Goal: Check status: Check status

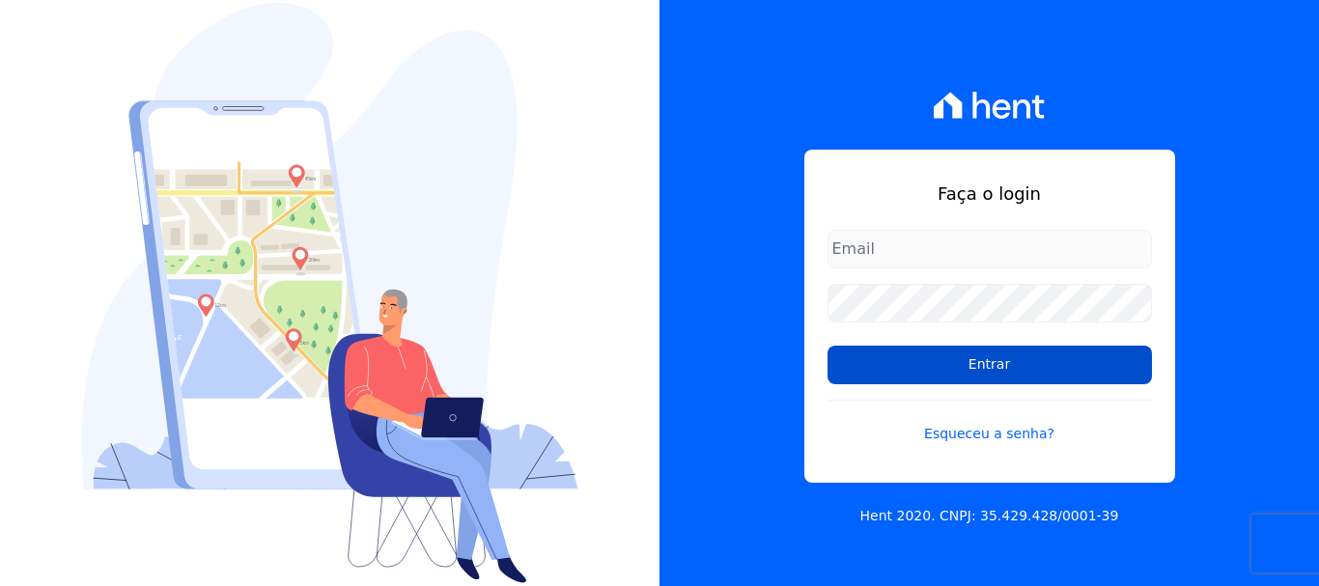
type input "[EMAIL_ADDRESS][DOMAIN_NAME]"
click at [954, 366] on input "Entrar" at bounding box center [990, 365] width 325 height 39
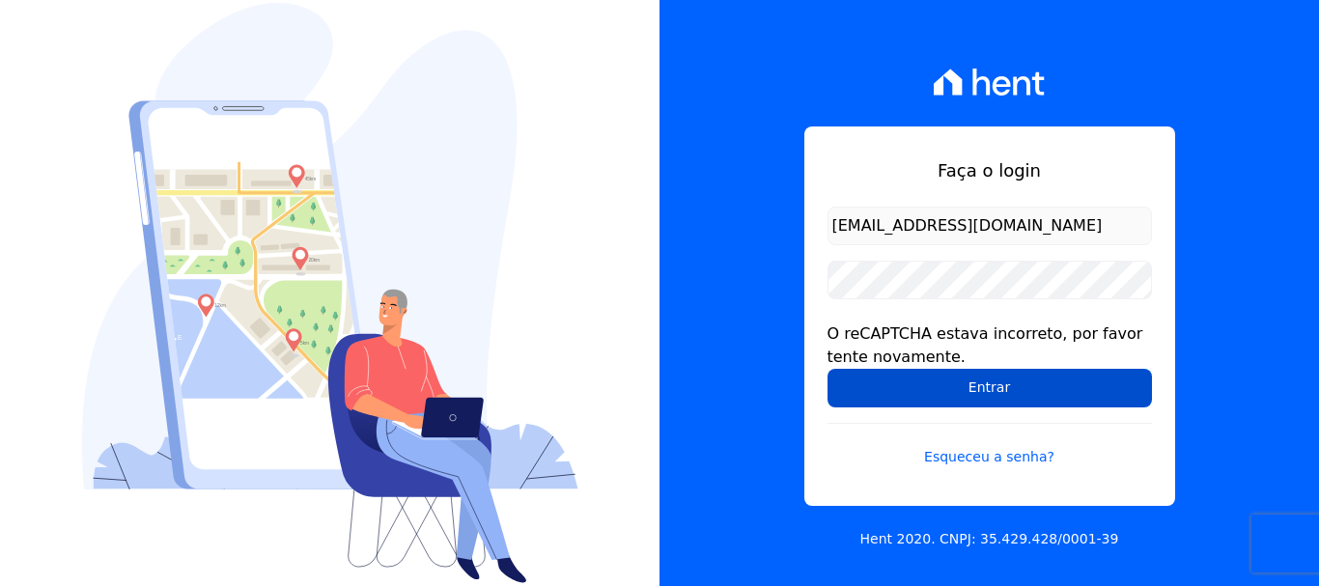
click at [945, 381] on input "Entrar" at bounding box center [990, 388] width 325 height 39
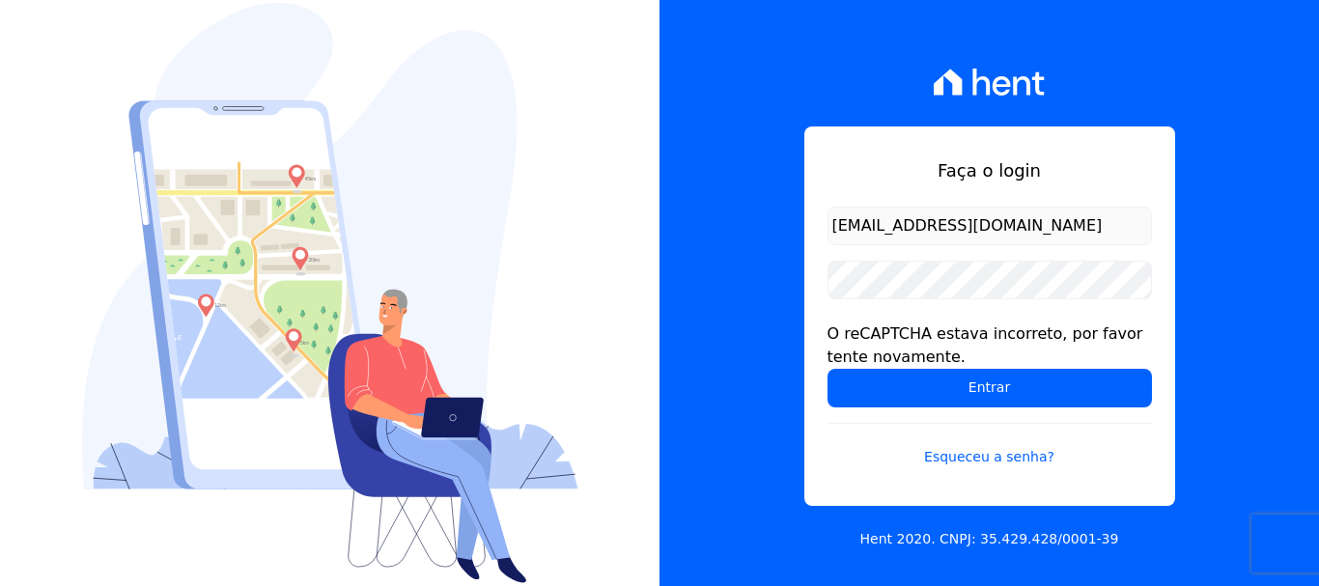
click at [945, 381] on input "Entrar" at bounding box center [990, 388] width 325 height 39
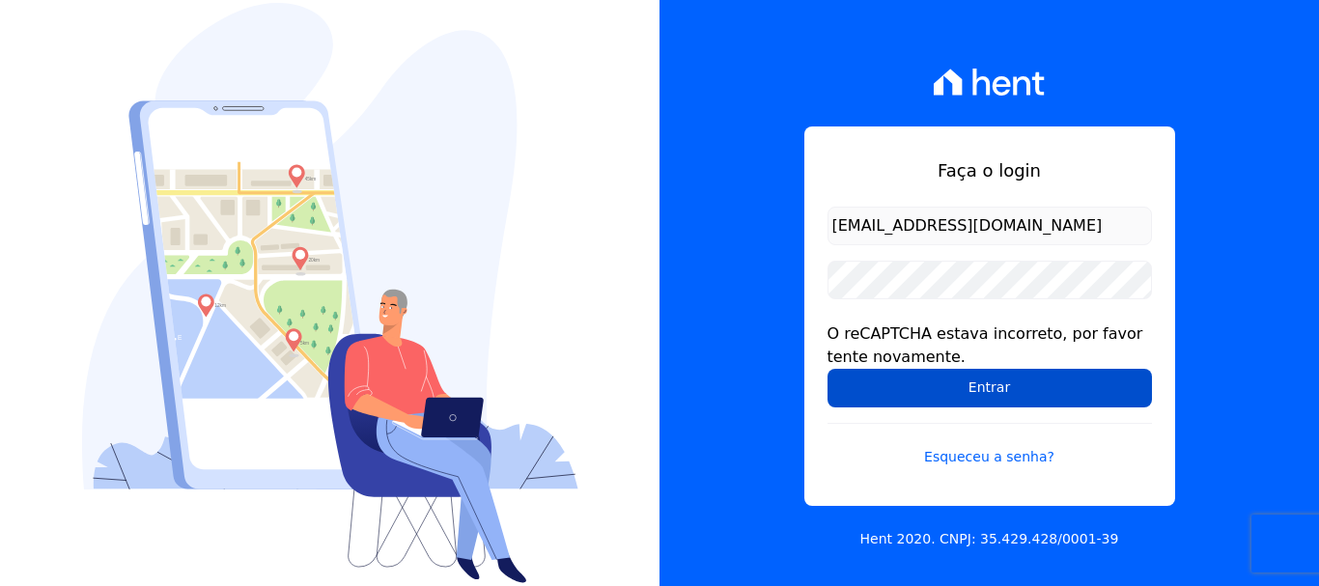
drag, startPoint x: 0, startPoint y: 0, endPoint x: 945, endPoint y: 381, distance: 1018.3
click at [945, 381] on input "Entrar" at bounding box center [990, 388] width 325 height 39
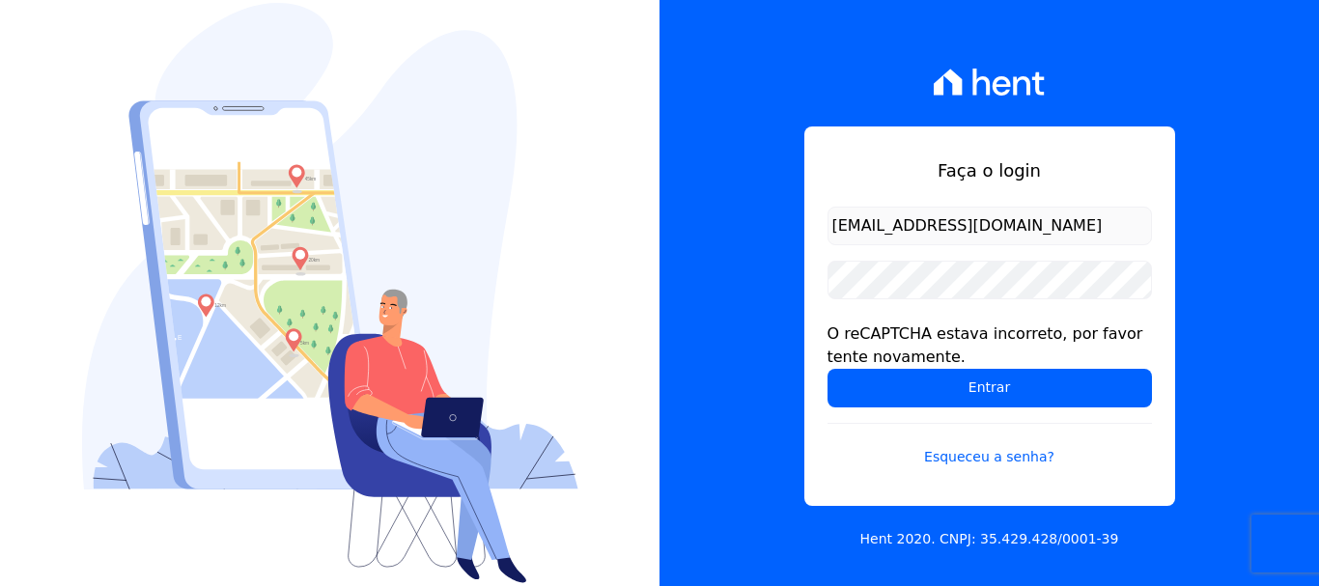
click at [945, 381] on input "Entrar" at bounding box center [990, 388] width 325 height 39
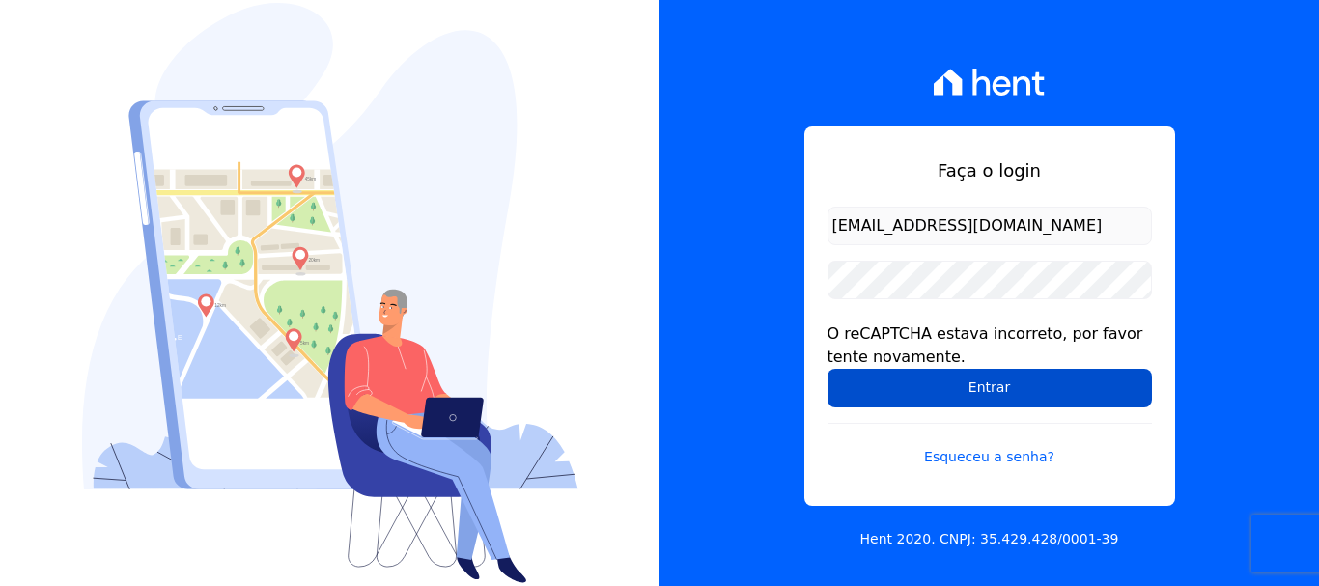
drag, startPoint x: 0, startPoint y: 0, endPoint x: 945, endPoint y: 381, distance: 1018.3
click at [945, 381] on input "Entrar" at bounding box center [990, 388] width 325 height 39
drag, startPoint x: 0, startPoint y: 0, endPoint x: 945, endPoint y: 381, distance: 1018.3
click at [945, 381] on input "Entrar" at bounding box center [990, 388] width 325 height 39
drag, startPoint x: 0, startPoint y: 0, endPoint x: 945, endPoint y: 381, distance: 1018.3
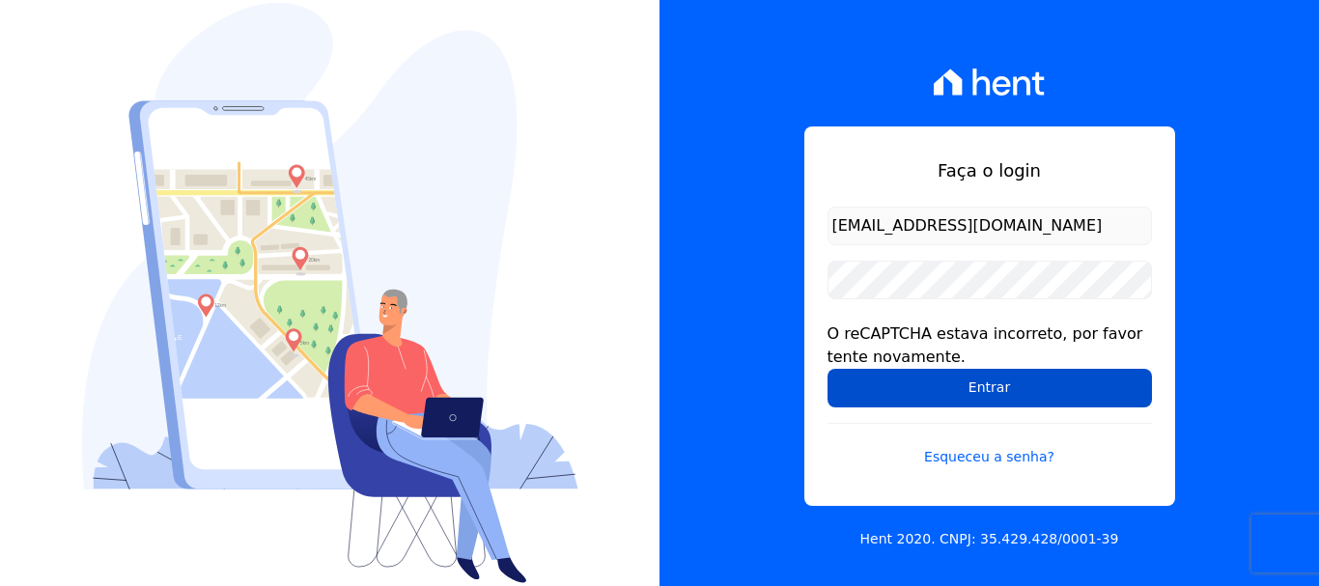
click at [945, 381] on input "Entrar" at bounding box center [990, 388] width 325 height 39
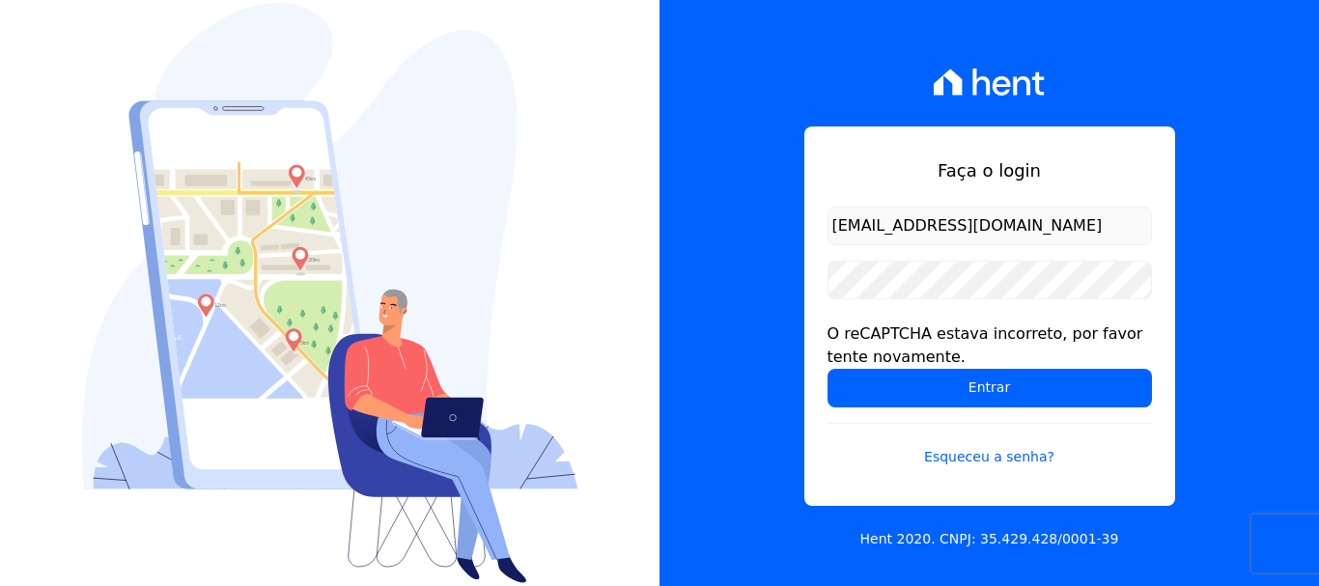
click at [945, 381] on input "Entrar" at bounding box center [990, 388] width 325 height 39
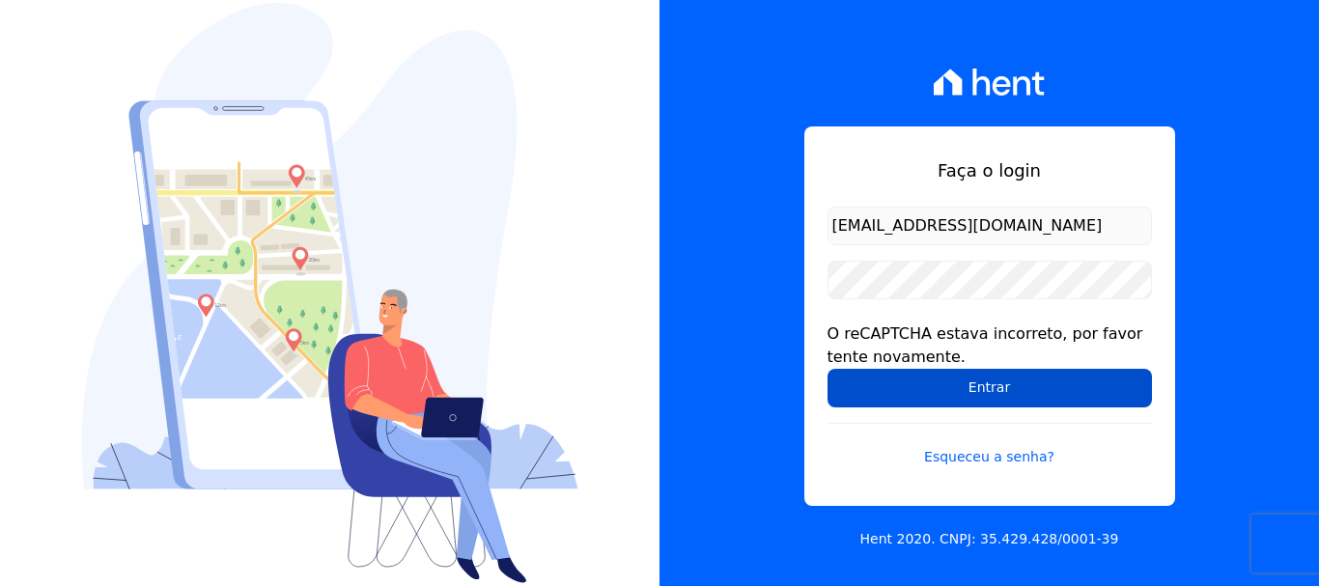
drag, startPoint x: 0, startPoint y: 0, endPoint x: 945, endPoint y: 381, distance: 1018.3
click at [945, 381] on input "Entrar" at bounding box center [990, 388] width 325 height 39
click at [954, 380] on input "Entrar" at bounding box center [990, 388] width 325 height 39
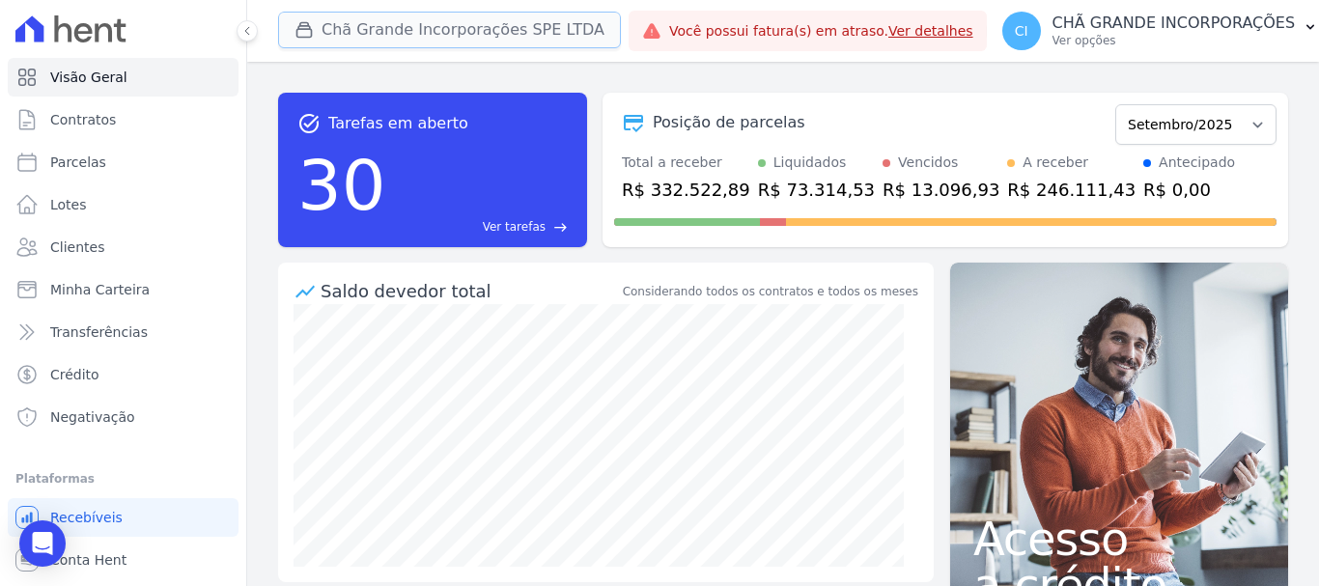
click at [442, 37] on button "Chã Grande Incorporações SPE LTDA" at bounding box center [449, 30] width 343 height 37
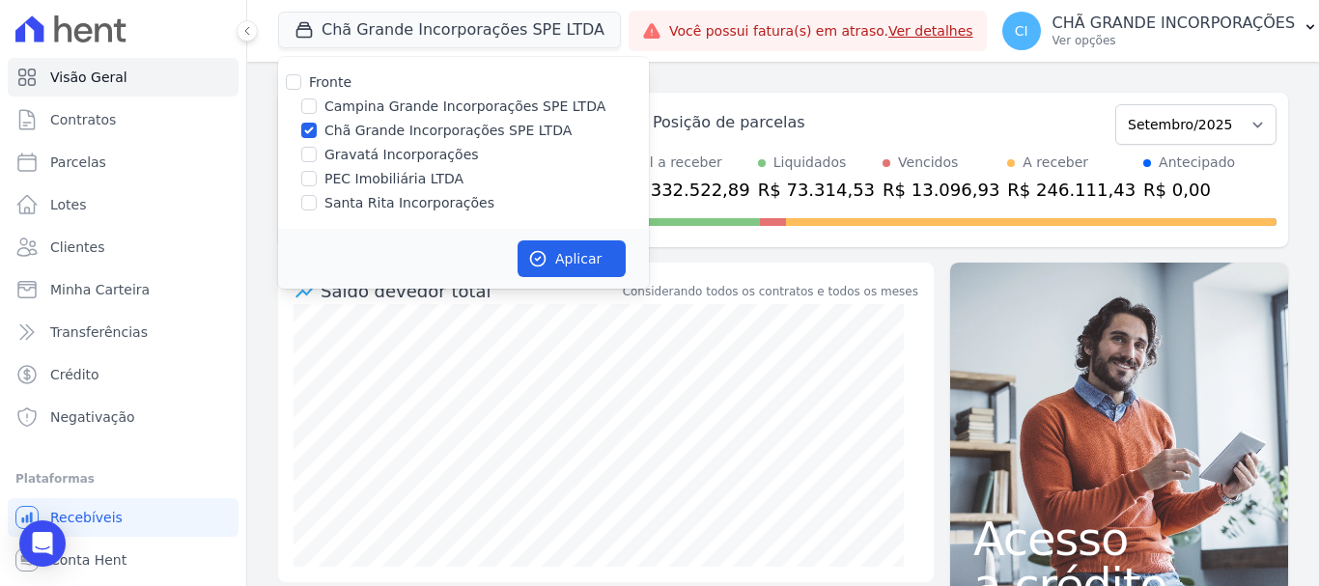
click at [315, 106] on div "Campina Grande Incorporações SPE LTDA" at bounding box center [463, 107] width 371 height 20
click at [314, 106] on input "Campina Grande Incorporações SPE LTDA" at bounding box center [308, 106] width 15 height 15
checkbox input "true"
click at [308, 131] on input "Chã Grande Incorporações SPE LTDA" at bounding box center [308, 130] width 15 height 15
checkbox input "false"
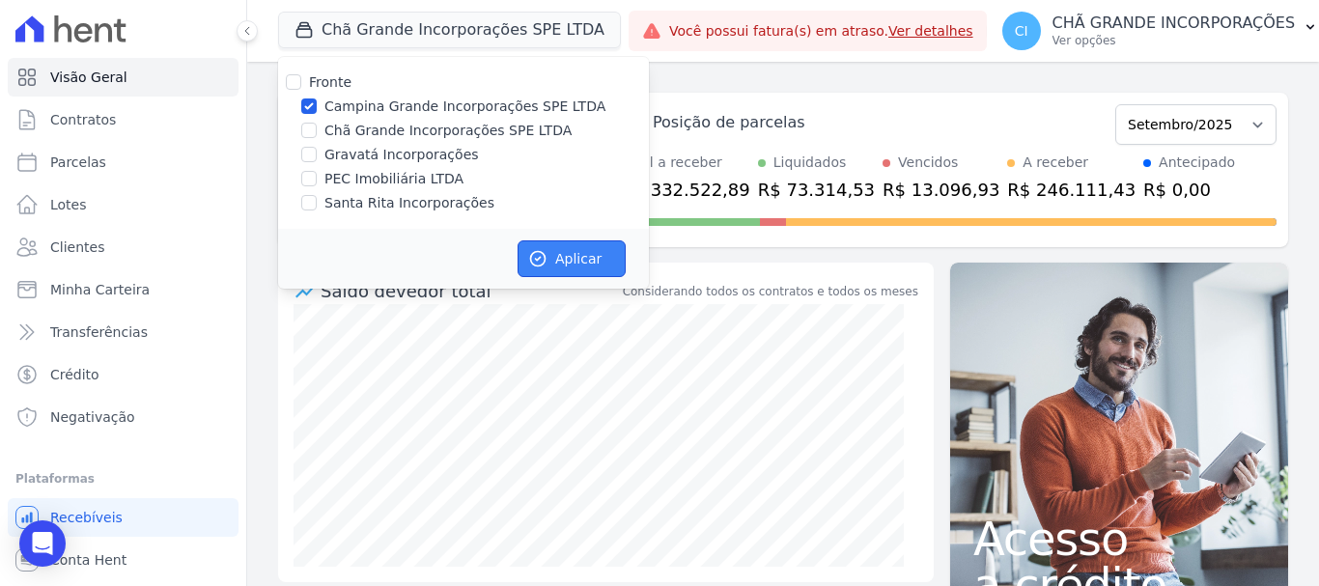
click at [571, 257] on button "Aplicar" at bounding box center [572, 258] width 108 height 37
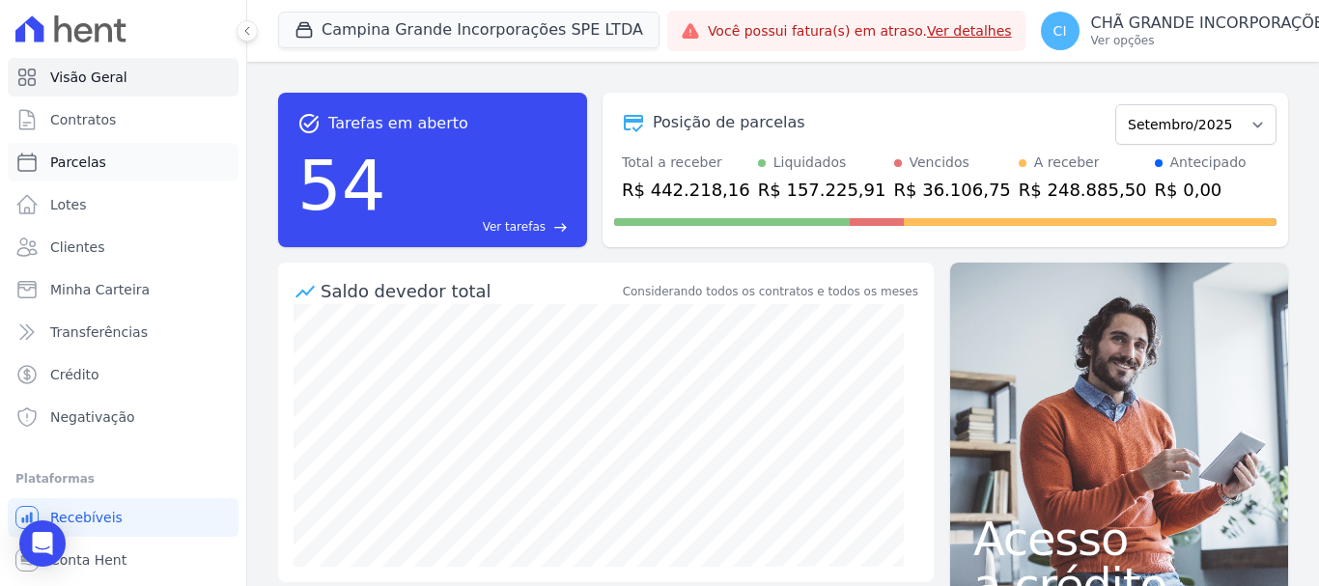
click at [89, 151] on link "Parcelas" at bounding box center [123, 162] width 231 height 39
select select
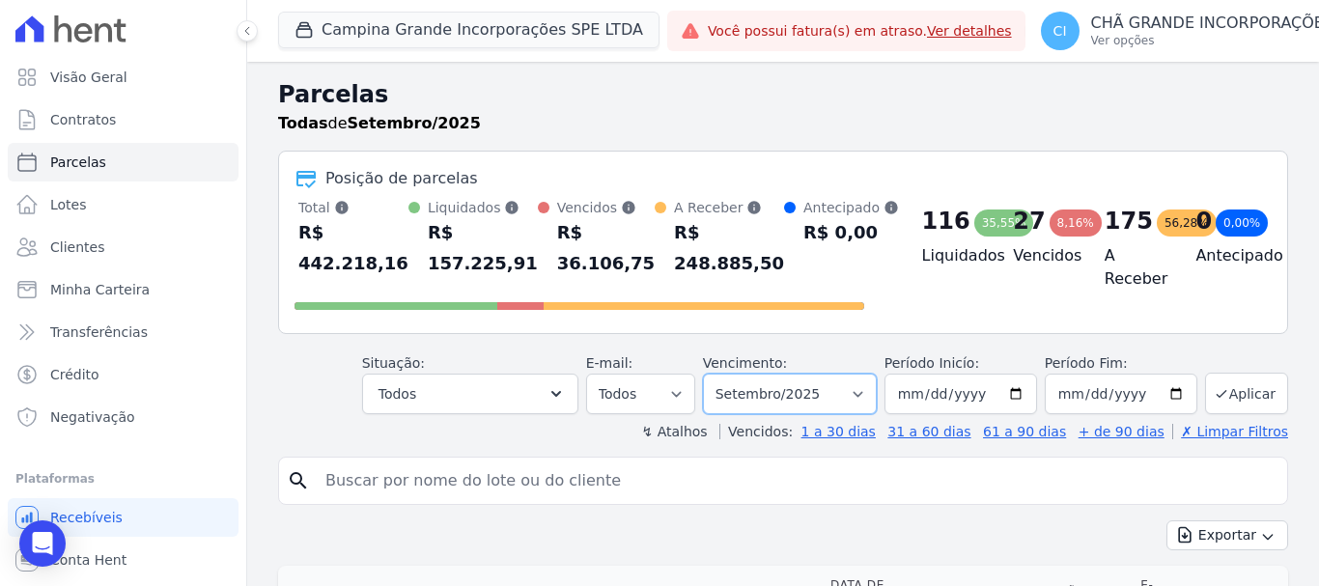
click at [747, 392] on select "Filtrar por período ──────── Todos os meses Janeiro/2023 Fevereiro/2023 Março/2…" at bounding box center [790, 394] width 174 height 41
select select "06/2025"
click at [716, 374] on select "Filtrar por período ──────── Todos os meses Janeiro/2023 Fevereiro/2023 Março/2…" at bounding box center [790, 394] width 174 height 41
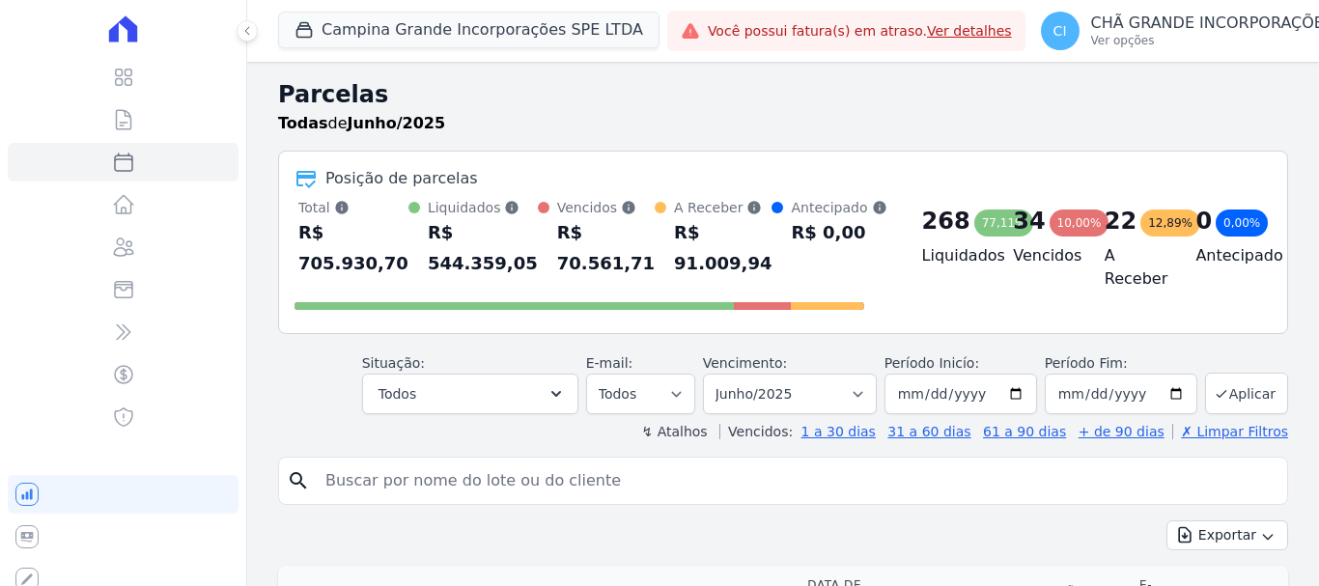
select select
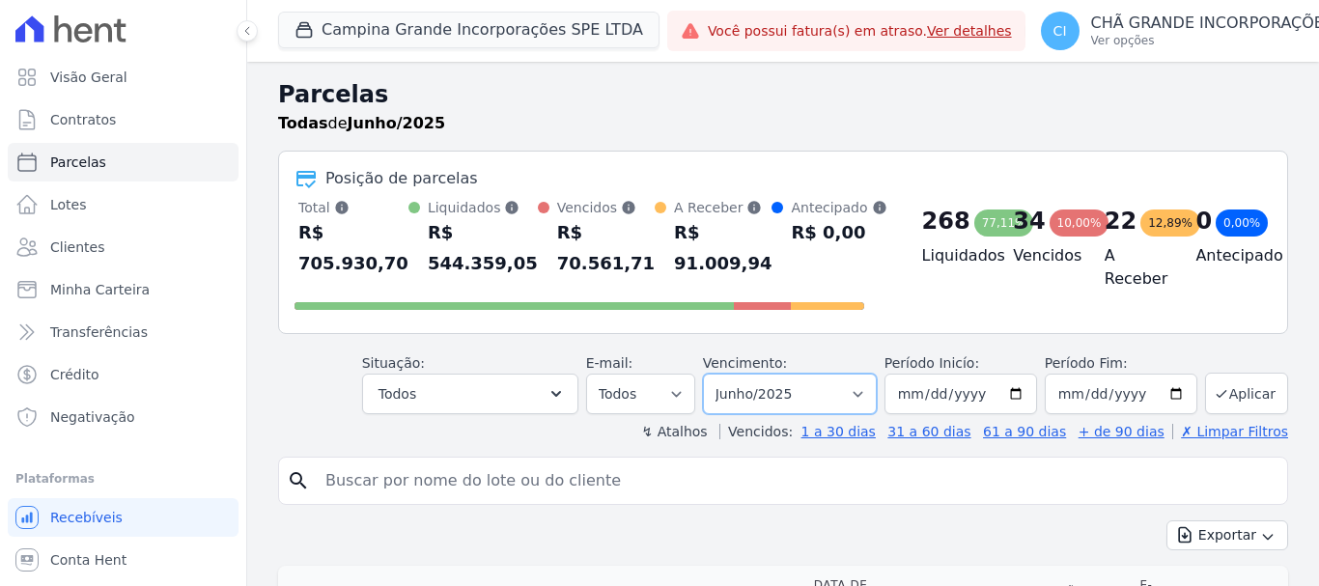
click at [773, 396] on select "Filtrar por período ──────── Todos os meses Janeiro/2023 Fevereiro/2023 Março/2…" at bounding box center [790, 394] width 174 height 41
select select "07/2025"
click at [716, 374] on select "Filtrar por período ──────── Todos os meses Janeiro/2023 Fevereiro/2023 Março/2…" at bounding box center [790, 394] width 174 height 41
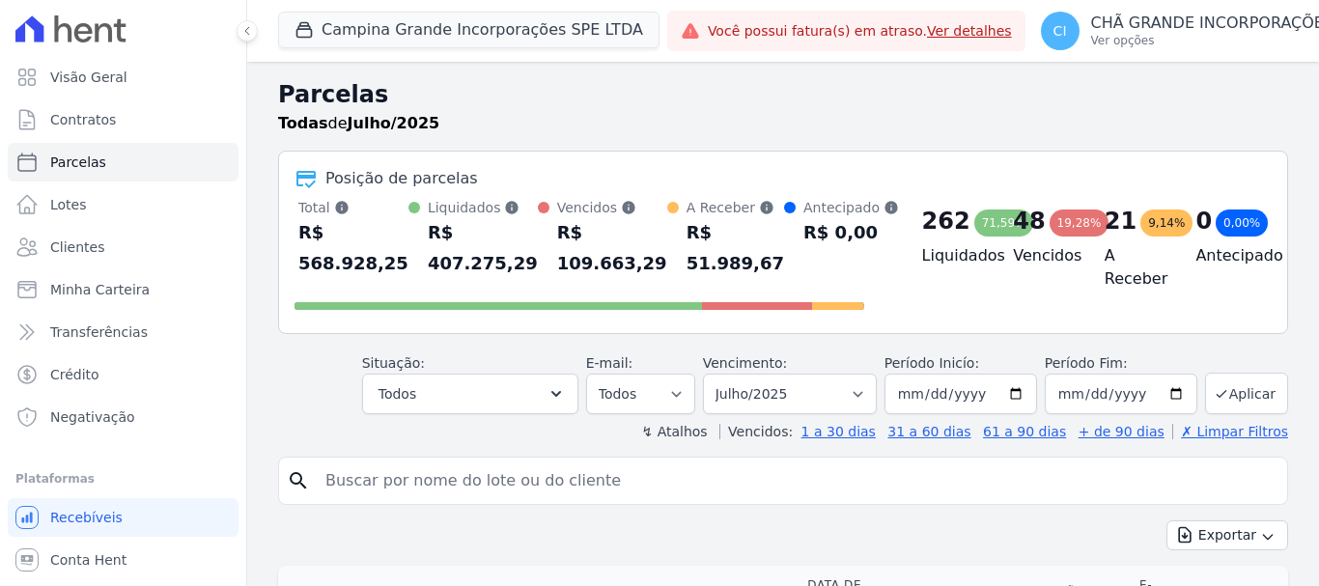
select select
click at [613, 468] on input "search" at bounding box center [797, 481] width 966 height 39
paste input "RENALY DA COSTA TRINDADE"
type input "RENALY DA COSTA TRINDADE"
select select
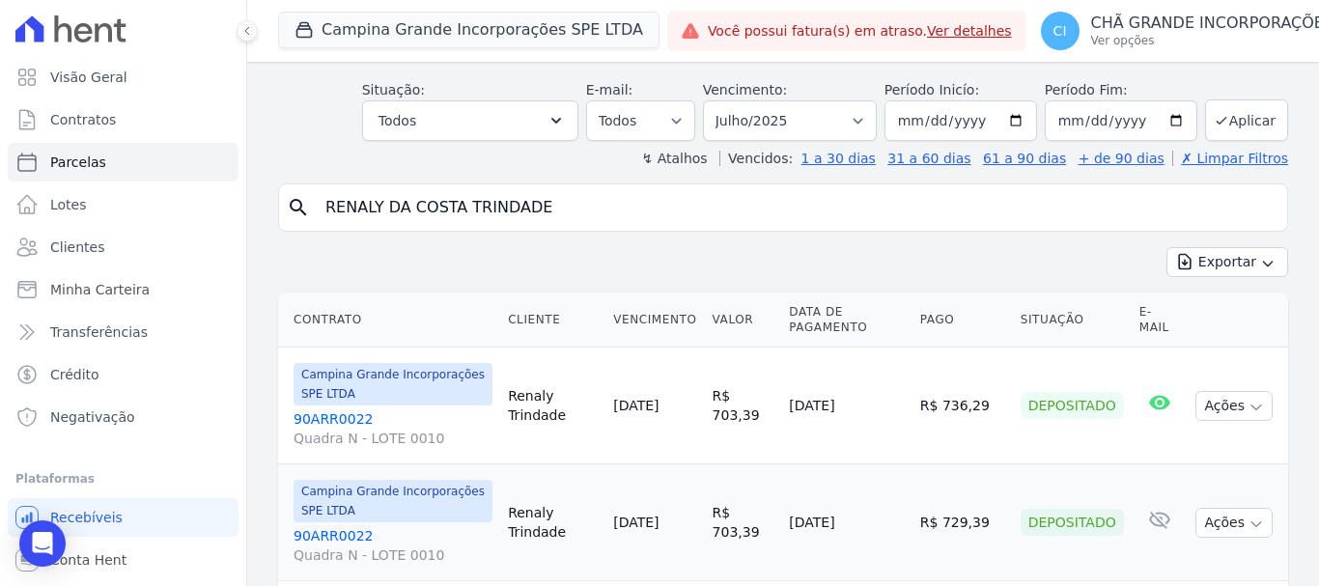
scroll to position [76, 0]
click at [792, 121] on select "Filtrar por período ──────── Todos os meses Janeiro/2023 Fevereiro/2023 Março/2…" at bounding box center [790, 122] width 174 height 41
select select "08/2025"
click at [716, 102] on select "Filtrar por período ──────── Todos os meses Janeiro/2023 Fevereiro/2023 Março/2…" at bounding box center [790, 122] width 174 height 41
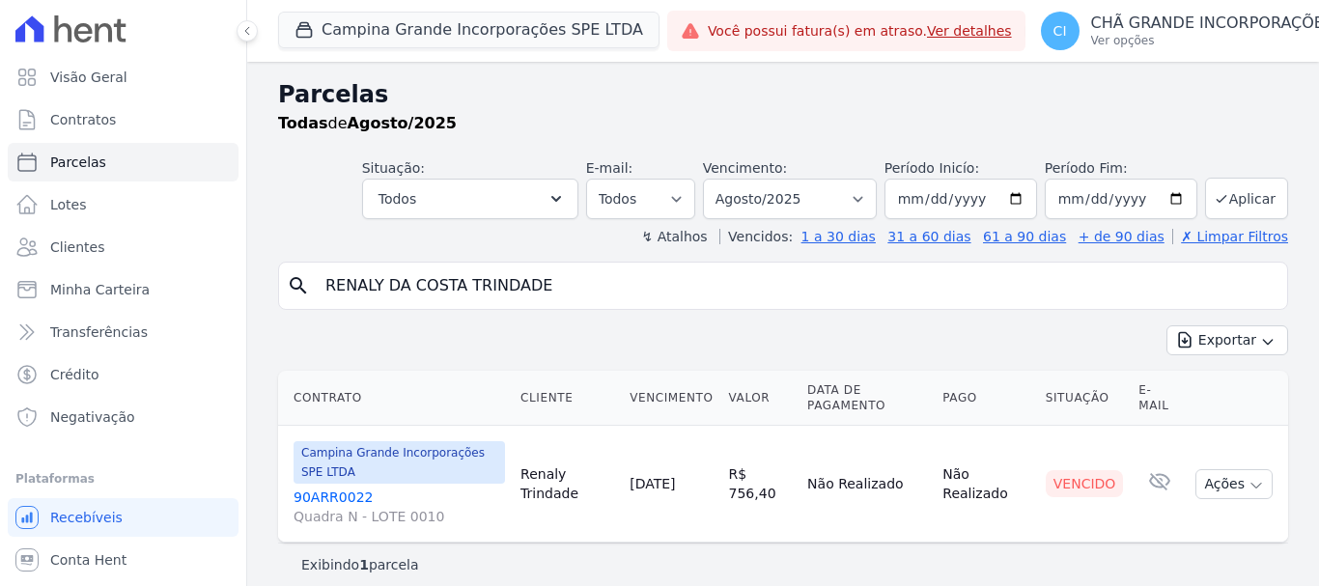
select select
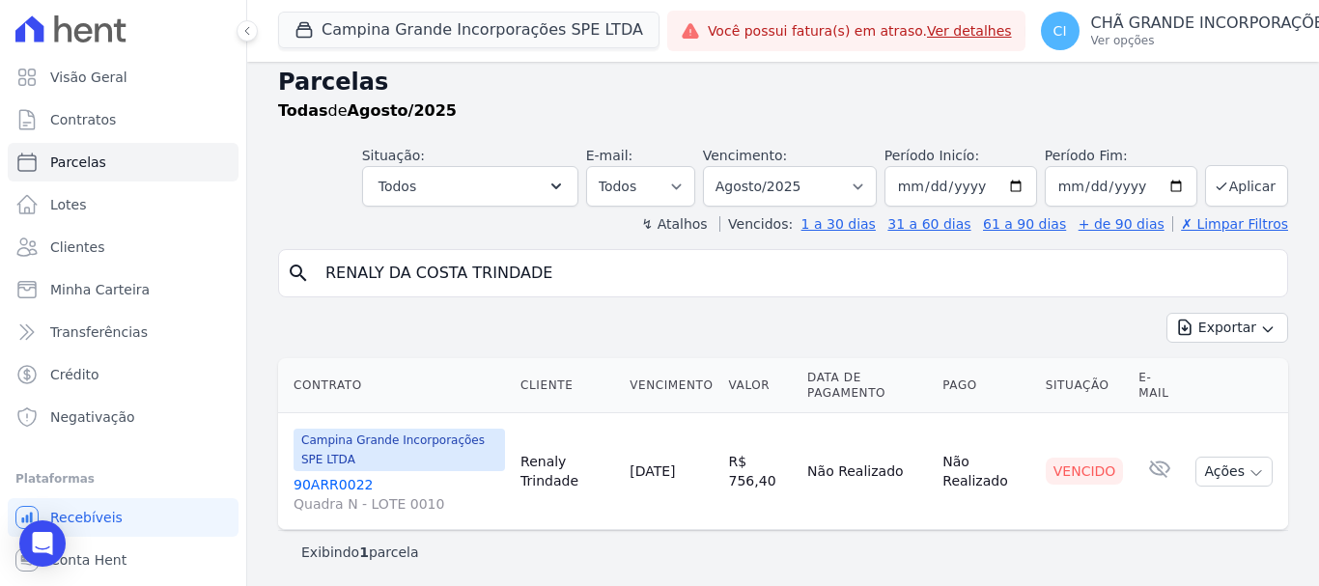
scroll to position [15, 0]
